Goal: Find specific page/section: Find specific page/section

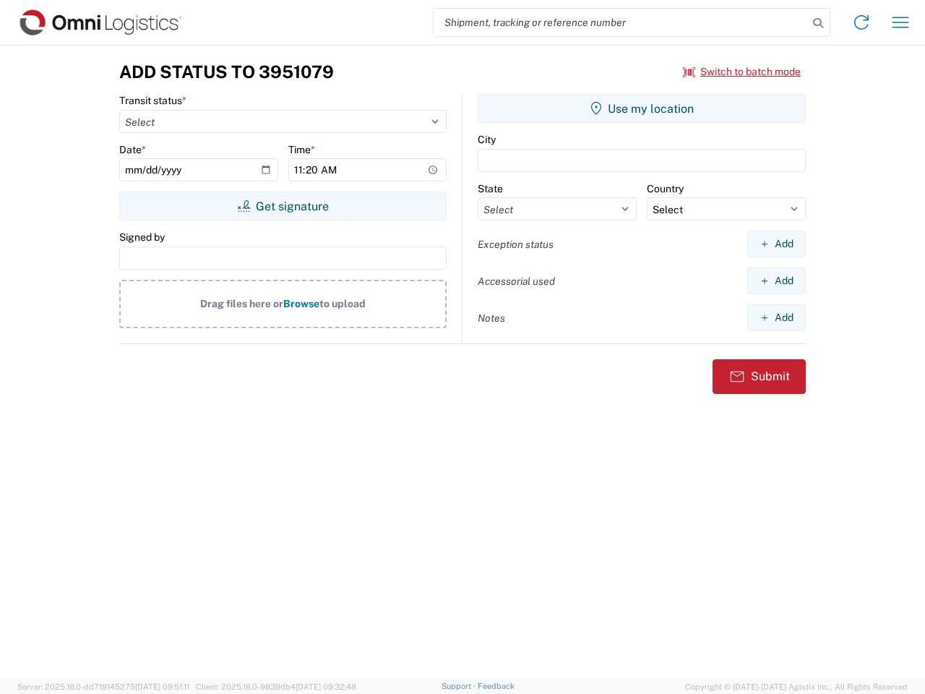
click at [621, 22] on input "search" at bounding box center [621, 22] width 374 height 27
click at [818, 23] on icon at bounding box center [818, 23] width 20 height 20
click at [861, 22] on icon at bounding box center [861, 22] width 23 height 23
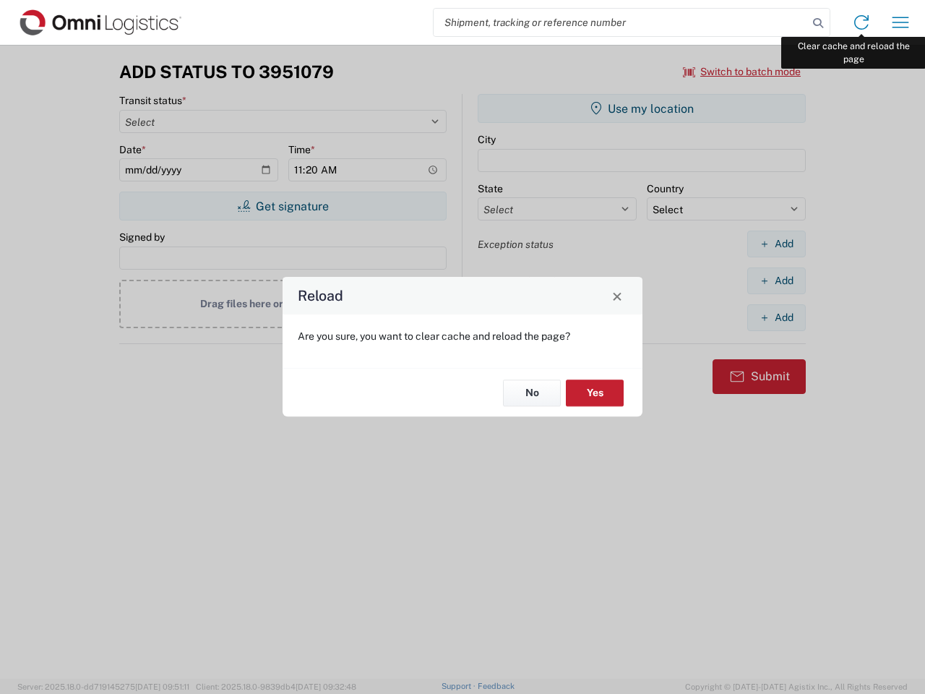
click at [900, 22] on div "Reload Are you sure, you want to clear cache and reload the page? No Yes" at bounding box center [462, 347] width 925 height 694
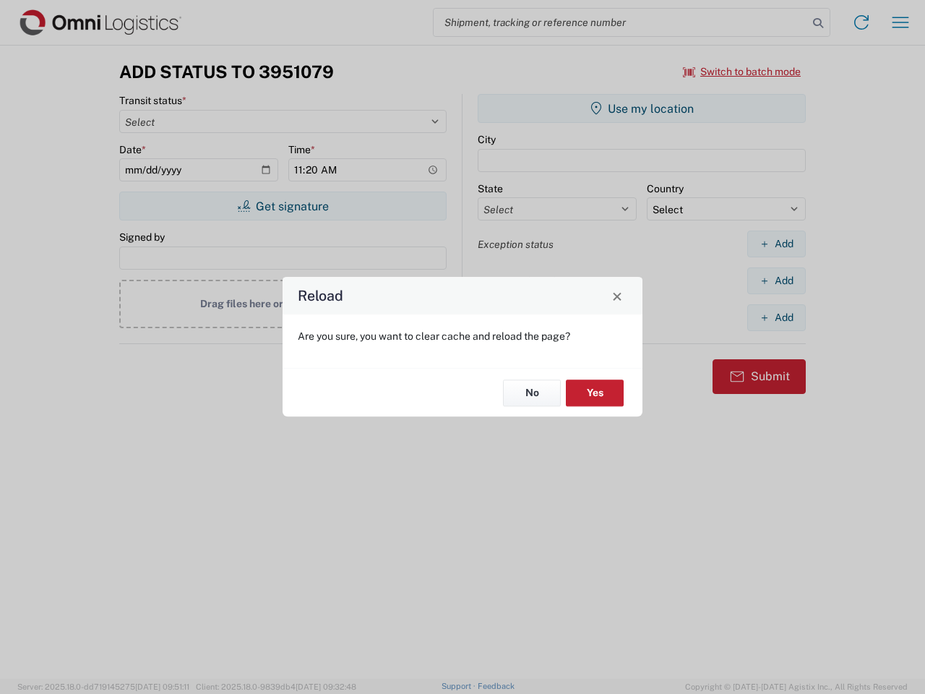
click at [742, 72] on div "Reload Are you sure, you want to clear cache and reload the page? No Yes" at bounding box center [462, 347] width 925 height 694
click at [283, 206] on div "Reload Are you sure, you want to clear cache and reload the page? No Yes" at bounding box center [462, 347] width 925 height 694
click at [642, 108] on div "Reload Are you sure, you want to clear cache and reload the page? No Yes" at bounding box center [462, 347] width 925 height 694
click at [776, 244] on div "Reload Are you sure, you want to clear cache and reload the page? No Yes" at bounding box center [462, 347] width 925 height 694
click at [776, 280] on div "Reload Are you sure, you want to clear cache and reload the page? No Yes" at bounding box center [462, 347] width 925 height 694
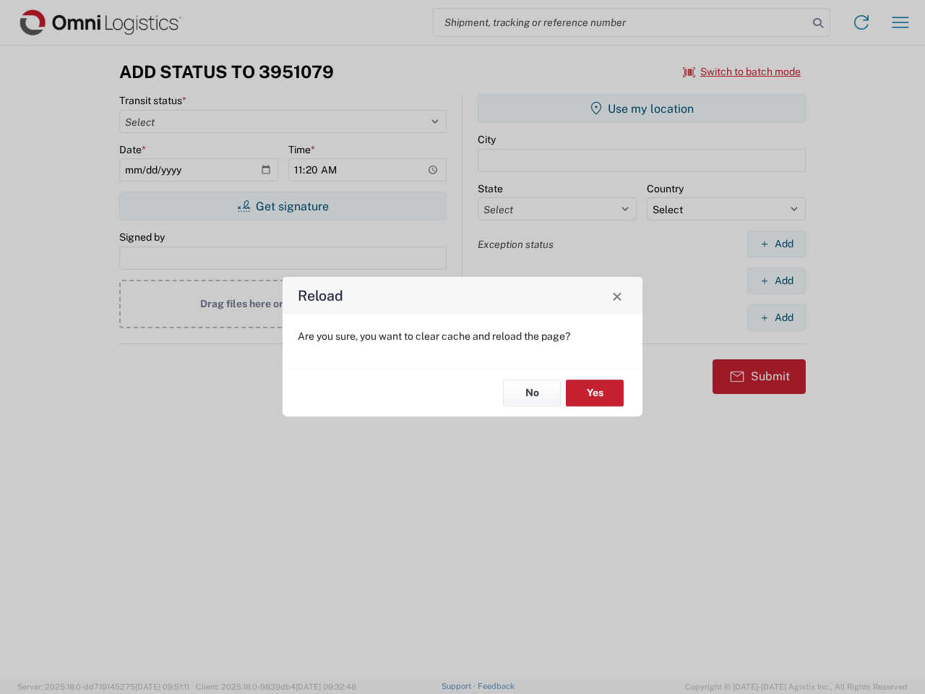
click at [776, 317] on div "Reload Are you sure, you want to clear cache and reload the page? No Yes" at bounding box center [462, 347] width 925 height 694
